Goal: Navigation & Orientation: Find specific page/section

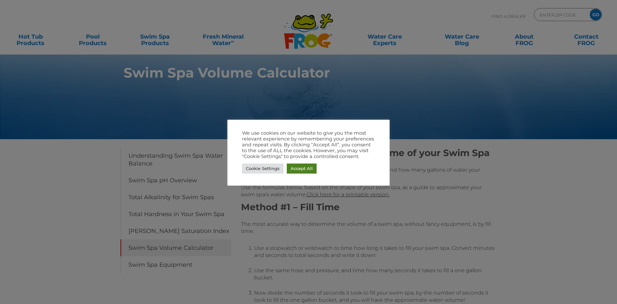
click at [305, 169] on link "Accept All" at bounding box center [302, 169] width 30 height 10
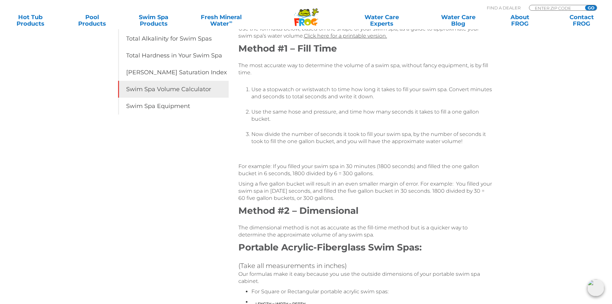
scroll to position [173, 0]
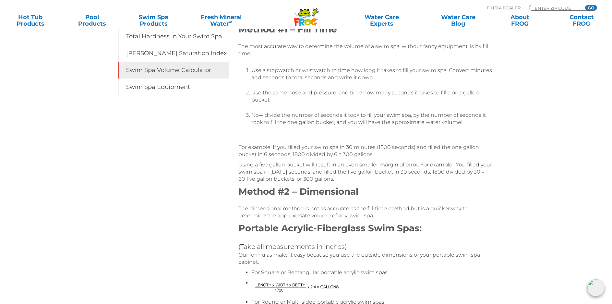
click at [187, 73] on link "Swim Spa Volume Calculator" at bounding box center [173, 70] width 111 height 17
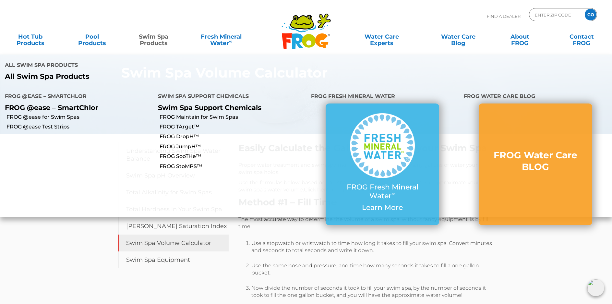
click at [152, 38] on link "Swim Spa Products" at bounding box center [154, 36] width 48 height 13
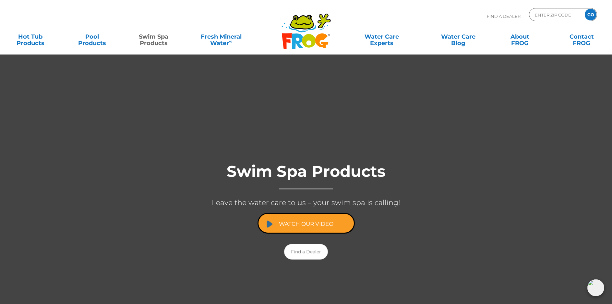
click at [295, 222] on link "Watch Our Video" at bounding box center [306, 223] width 97 height 21
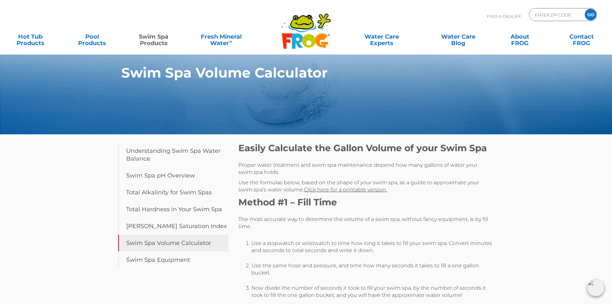
click at [151, 38] on link "Swim Spa Products" at bounding box center [154, 36] width 48 height 13
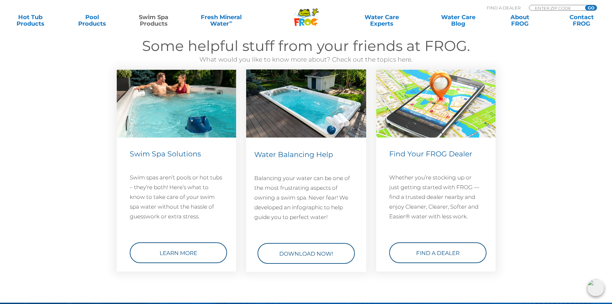
scroll to position [865, 0]
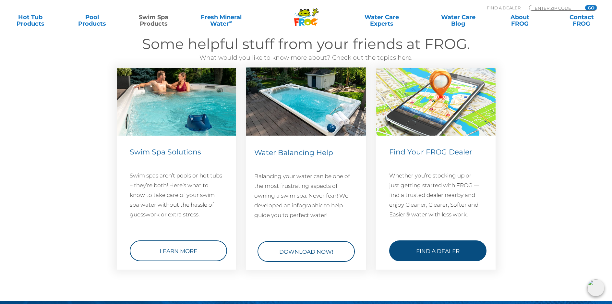
click at [441, 243] on link "Find a Dealer" at bounding box center [437, 250] width 97 height 21
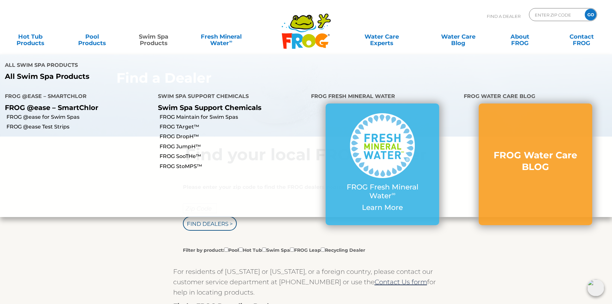
click at [160, 39] on link "Swim Spa Products" at bounding box center [154, 36] width 48 height 13
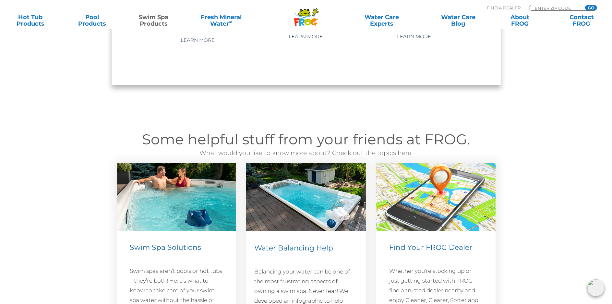
scroll to position [779, 0]
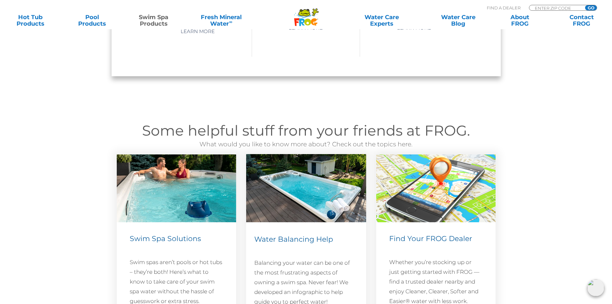
click at [159, 234] on span "Swim Spa Solutions" at bounding box center [165, 238] width 71 height 9
click at [167, 179] on img at bounding box center [176, 188] width 119 height 68
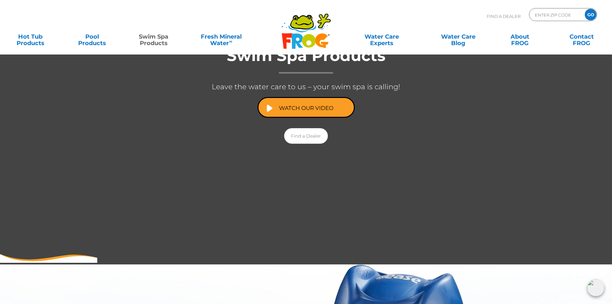
scroll to position [0, 0]
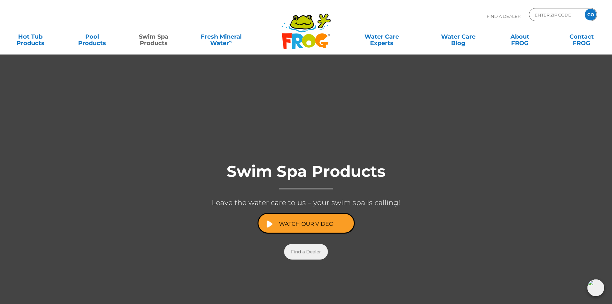
click at [307, 253] on link "Find a Dealer" at bounding box center [306, 252] width 44 height 16
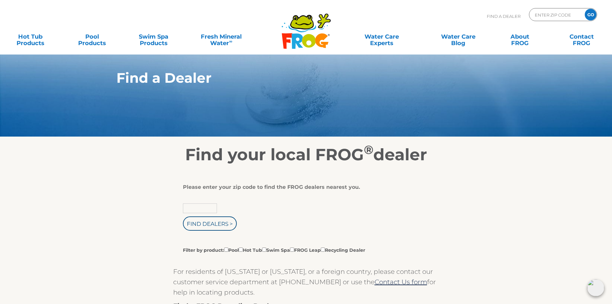
click at [205, 213] on input "text" at bounding box center [200, 208] width 34 height 10
type input "37027"
click at [215, 226] on input "Find Dealers >" at bounding box center [210, 223] width 54 height 14
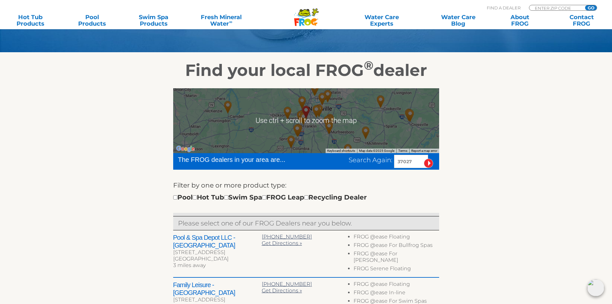
scroll to position [87, 0]
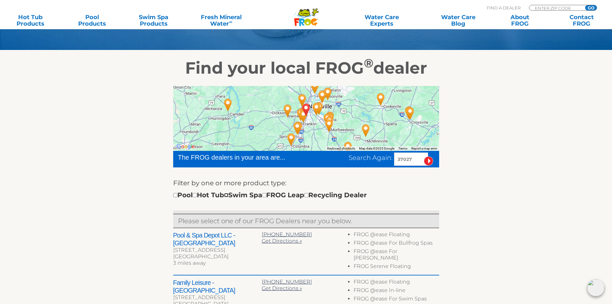
click at [228, 197] on input "checkbox" at bounding box center [226, 195] width 4 height 4
checkbox input "true"
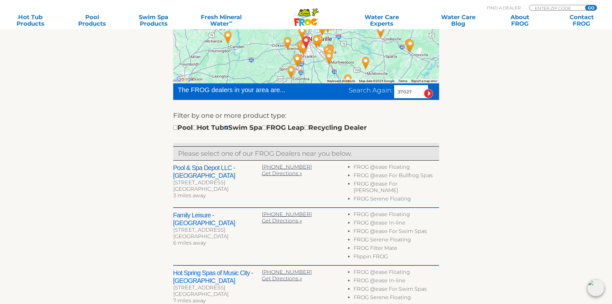
scroll to position [173, 0]
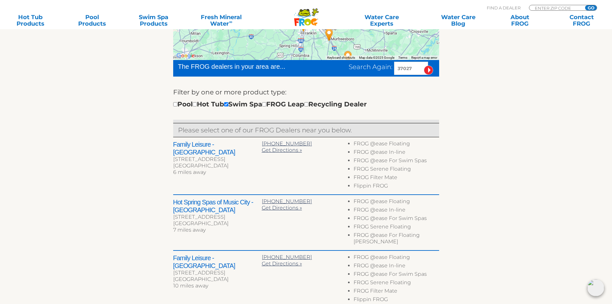
click at [380, 207] on li "FROG @ease Floating" at bounding box center [396, 202] width 85 height 8
click at [185, 205] on h2 "Hot Spring Spas of Music City - [GEOGRAPHIC_DATA]" at bounding box center [217, 206] width 89 height 16
